Goal: Information Seeking & Learning: Learn about a topic

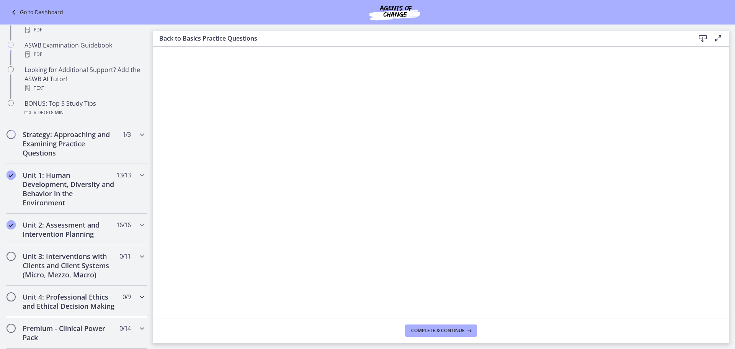
scroll to position [421, 0]
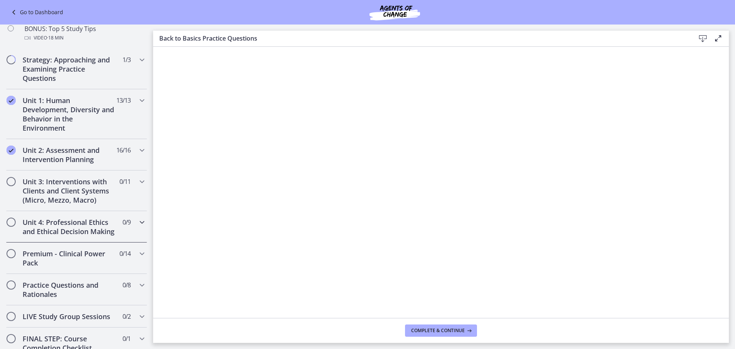
click at [123, 235] on div "Unit 4: Professional Ethics and Ethical Decision Making 0 / 9 Completed" at bounding box center [76, 226] width 141 height 31
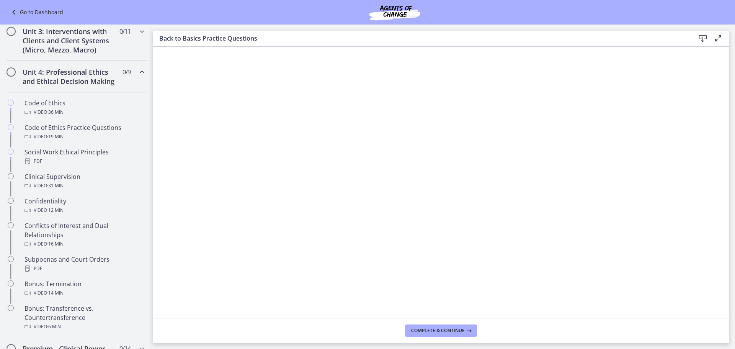
scroll to position [306, 0]
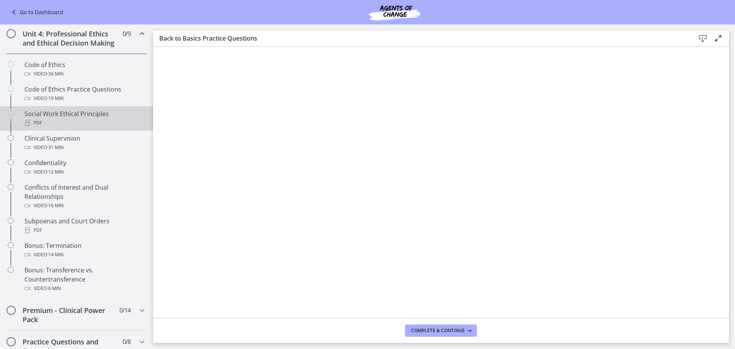
click at [95, 127] on div "PDF" at bounding box center [83, 122] width 119 height 9
click at [427, 335] on button "Complete & continue" at bounding box center [441, 330] width 72 height 12
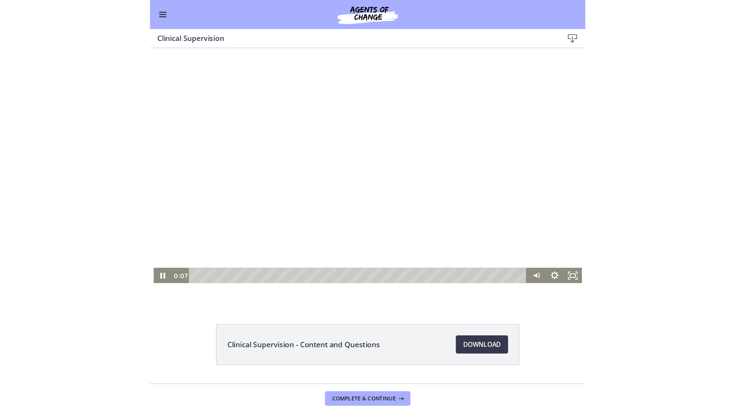
scroll to position [304, 0]
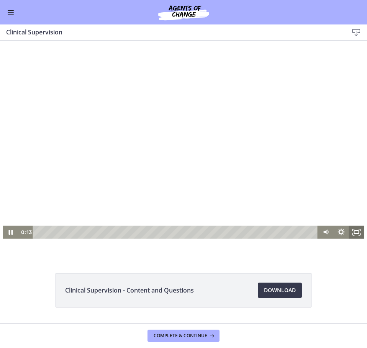
drag, startPoint x: 357, startPoint y: 234, endPoint x: 723, endPoint y: 322, distance: 377.0
click at [357, 234] on icon "Fullscreen" at bounding box center [355, 232] width 15 height 13
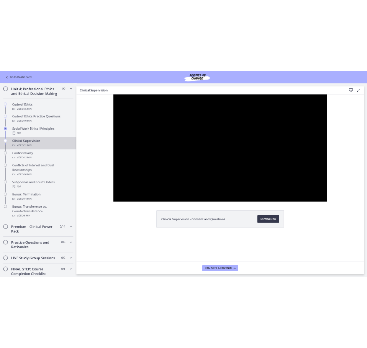
scroll to position [305, 0]
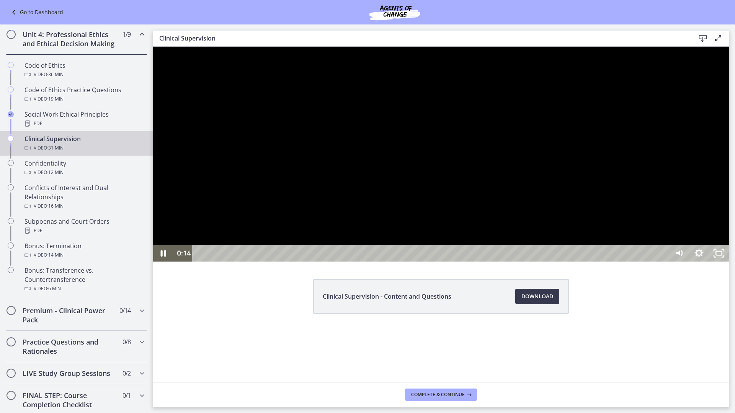
click at [347, 58] on div at bounding box center [441, 154] width 576 height 215
click at [374, 67] on div at bounding box center [441, 154] width 576 height 215
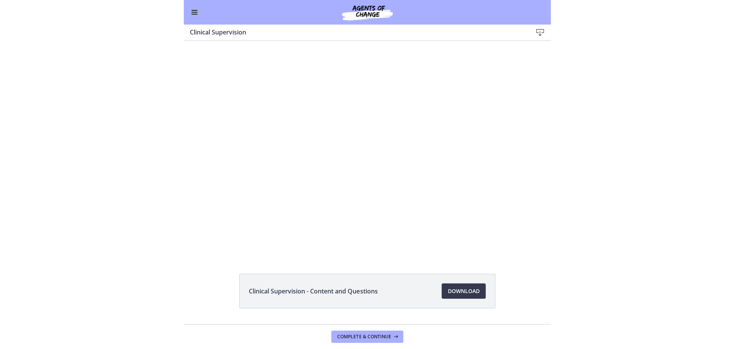
scroll to position [304, 0]
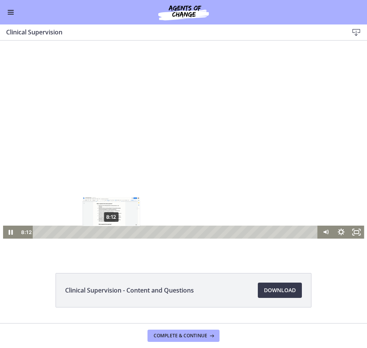
click at [108, 230] on div "8:12" at bounding box center [177, 232] width 276 height 13
click at [116, 232] on div "9:06" at bounding box center [177, 232] width 276 height 13
click at [120, 232] on div "9:27" at bounding box center [177, 232] width 276 height 13
click at [124, 232] on div "10:01" at bounding box center [177, 232] width 276 height 13
click at [128, 233] on div "10:24" at bounding box center [177, 232] width 276 height 13
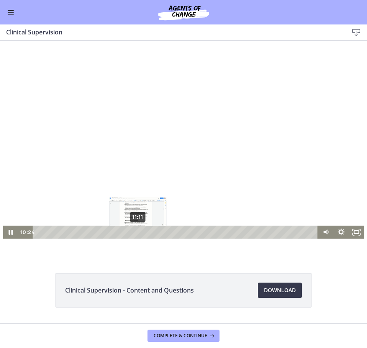
click at [135, 233] on div "11:11" at bounding box center [177, 232] width 276 height 13
click at [141, 233] on div "11:49" at bounding box center [177, 232] width 276 height 13
click at [147, 232] on div "12:31" at bounding box center [177, 232] width 276 height 13
click at [155, 232] on div "12:52" at bounding box center [177, 232] width 276 height 13
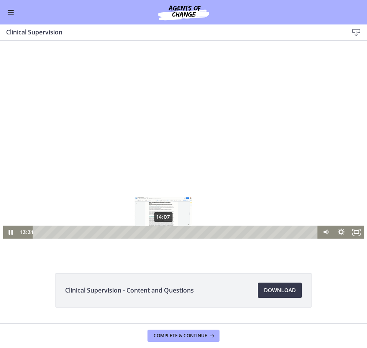
click at [161, 232] on div "14:07" at bounding box center [177, 232] width 276 height 13
click at [166, 232] on div "14:35" at bounding box center [177, 232] width 276 height 13
click at [172, 231] on div "15:25" at bounding box center [177, 232] width 276 height 13
click at [182, 231] on div "16:29" at bounding box center [177, 232] width 276 height 13
click at [194, 231] on div "17:52" at bounding box center [177, 232] width 276 height 13
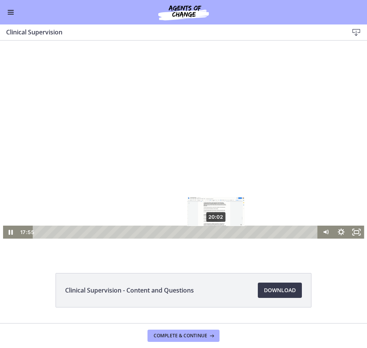
click at [214, 232] on div "20:02" at bounding box center [177, 232] width 276 height 13
click at [221, 230] on div "20:54" at bounding box center [177, 232] width 276 height 13
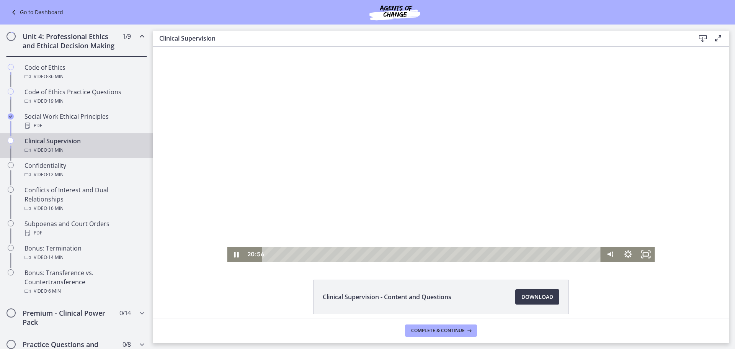
scroll to position [305, 0]
click at [643, 259] on icon "Fullscreen" at bounding box center [646, 254] width 18 height 15
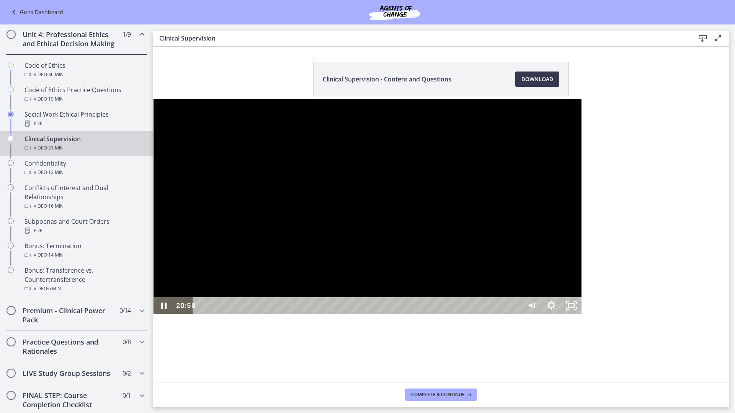
click at [162, 257] on div at bounding box center [367, 206] width 428 height 215
click at [364, 282] on div at bounding box center [367, 206] width 428 height 215
click at [487, 314] on div "22:02" at bounding box center [358, 305] width 317 height 17
click at [498, 314] on div "22:29" at bounding box center [358, 305] width 317 height 17
click at [503, 314] on div "22:45" at bounding box center [358, 305] width 317 height 17
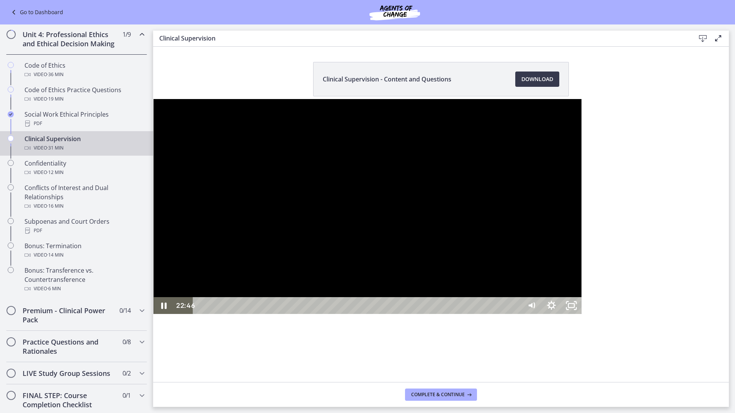
click at [153, 249] on div at bounding box center [367, 206] width 428 height 215
click at [213, 191] on div at bounding box center [367, 206] width 428 height 215
click at [517, 314] on div "23:28" at bounding box center [358, 305] width 317 height 17
click at [517, 314] on div "23:30" at bounding box center [358, 305] width 317 height 17
click at [517, 314] on div "24:30" at bounding box center [358, 305] width 317 height 17
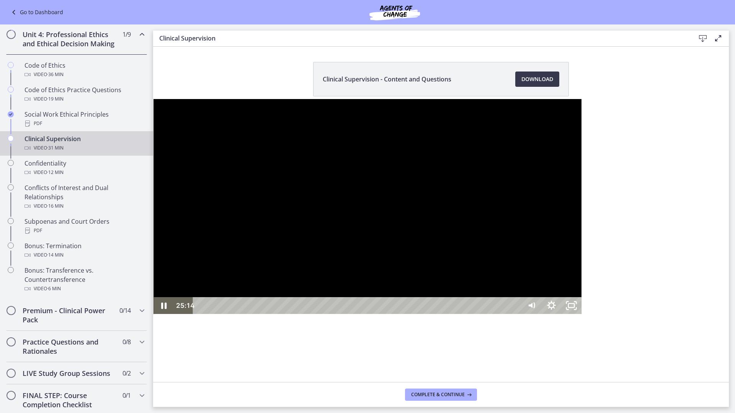
click at [394, 314] on div at bounding box center [367, 206] width 428 height 215
click at [159, 281] on div at bounding box center [367, 206] width 428 height 215
click at [517, 314] on div "25:23" at bounding box center [358, 305] width 317 height 17
click at [517, 314] on div "25:35" at bounding box center [358, 305] width 317 height 17
click at [517, 314] on div "26:25" at bounding box center [358, 305] width 317 height 17
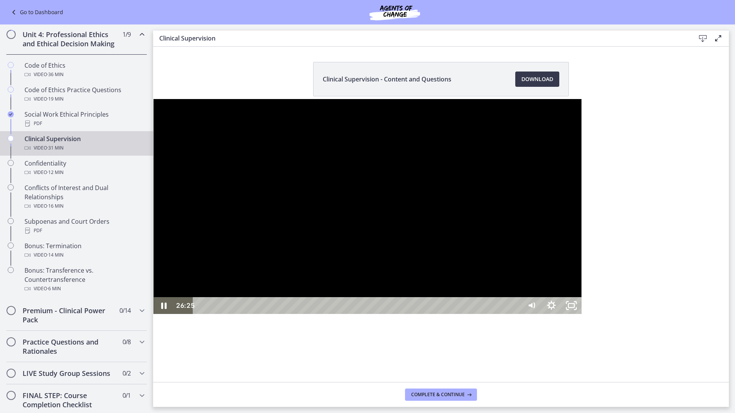
click at [517, 314] on div "26:58" at bounding box center [358, 305] width 317 height 17
click at [517, 314] on div "27:30" at bounding box center [358, 305] width 317 height 17
click at [517, 314] on div "28:17" at bounding box center [358, 305] width 317 height 17
click at [517, 314] on div "28:39" at bounding box center [358, 305] width 317 height 17
click at [517, 314] on div "29:33" at bounding box center [358, 305] width 317 height 17
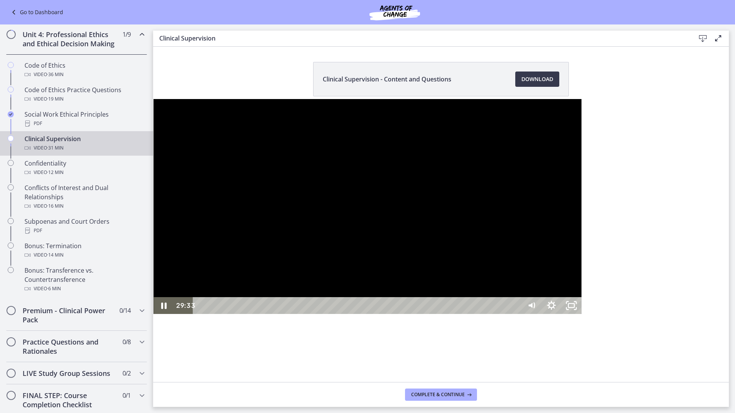
click at [517, 314] on div "29:43" at bounding box center [358, 305] width 317 height 17
click at [517, 314] on div "30:02" at bounding box center [358, 305] width 317 height 17
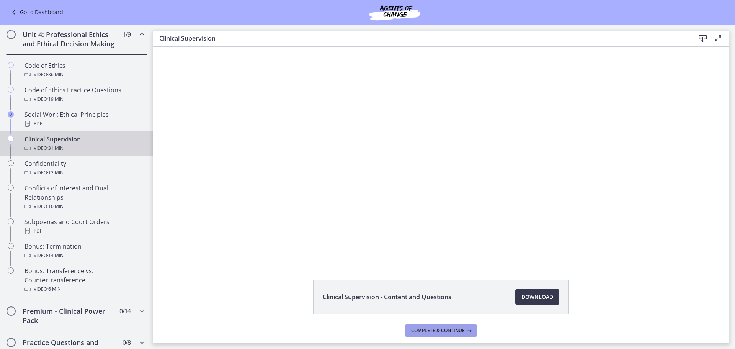
click at [422, 331] on span "Complete & continue" at bounding box center [438, 330] width 54 height 6
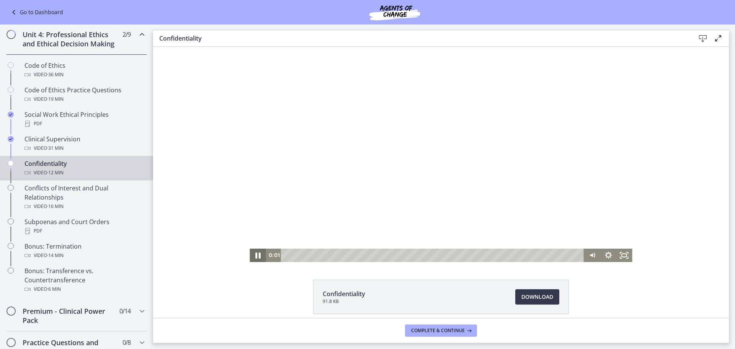
click at [260, 253] on icon "Pause" at bounding box center [257, 255] width 19 height 16
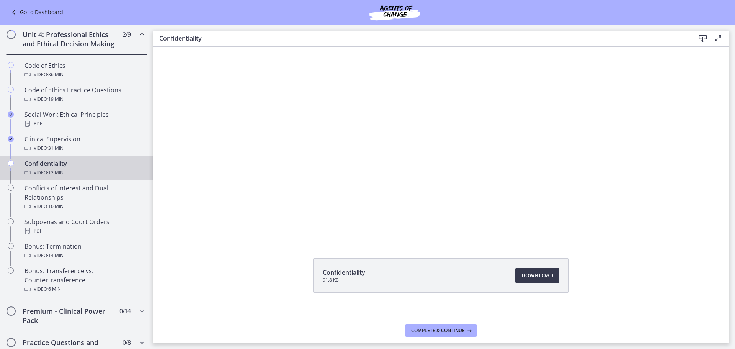
scroll to position [33, 0]
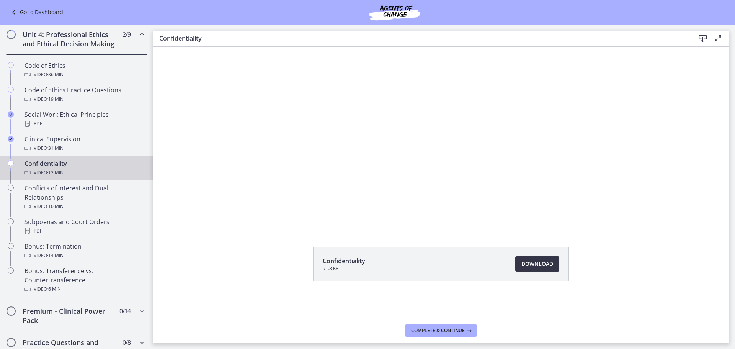
click at [544, 263] on span "Download Opens in a new window" at bounding box center [537, 263] width 32 height 9
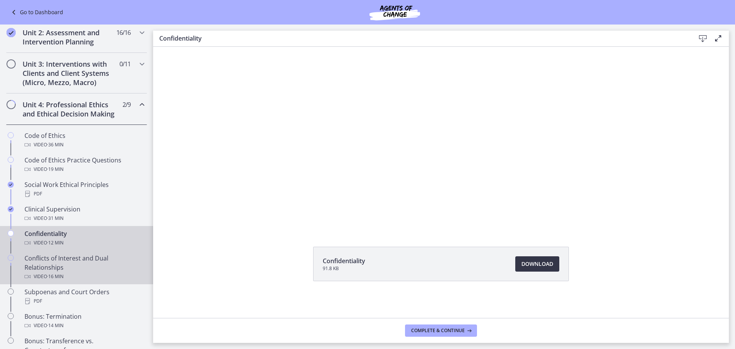
scroll to position [229, 0]
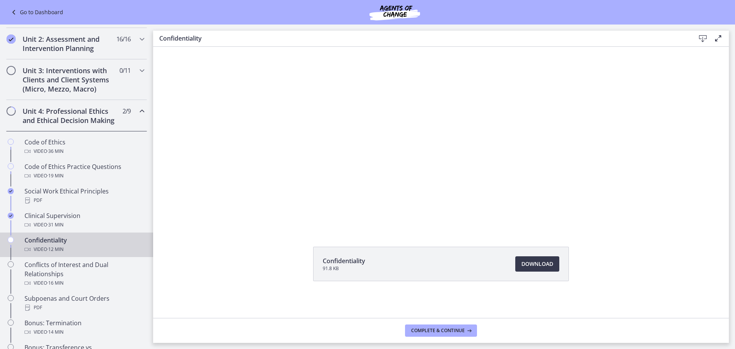
click at [140, 115] on icon "Chapters" at bounding box center [141, 110] width 9 height 9
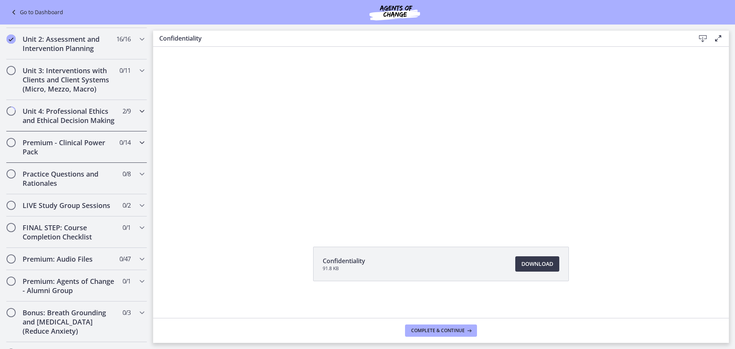
scroll to position [191, 0]
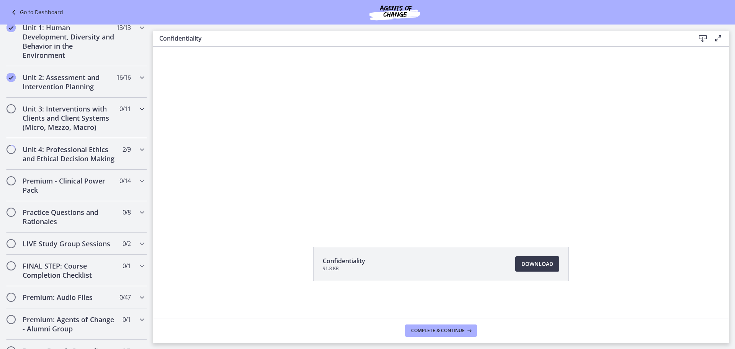
click at [136, 119] on div "Unit 3: Interventions with Clients and Client Systems (Micro, Mezzo, Macro) 0 /…" at bounding box center [76, 118] width 141 height 41
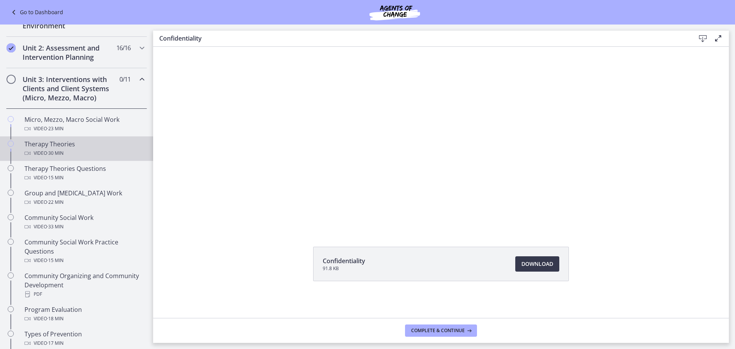
scroll to position [229, 0]
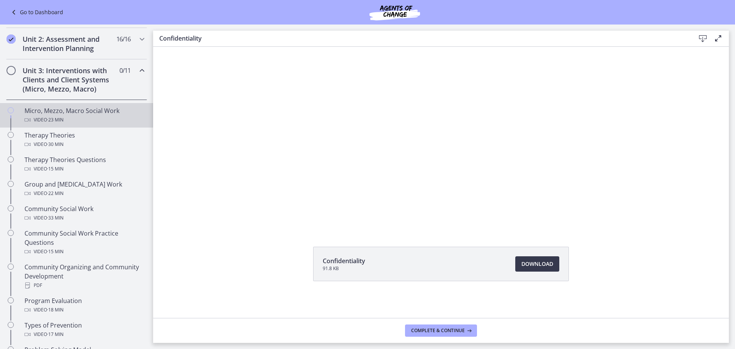
click at [111, 124] on div "Video · 23 min" at bounding box center [83, 119] width 119 height 9
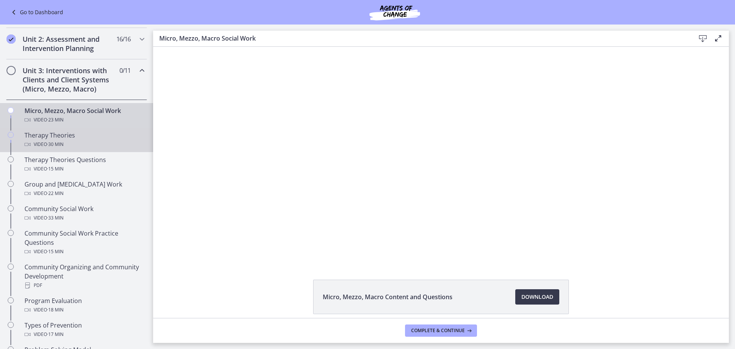
click at [85, 134] on div "Therapy Theories Video · 30 min" at bounding box center [83, 140] width 119 height 18
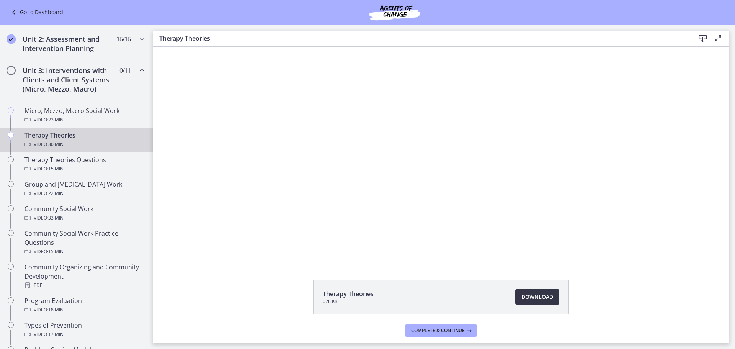
click at [553, 302] on link "Download Opens in a new window" at bounding box center [537, 296] width 44 height 15
